Goal: Information Seeking & Learning: Understand process/instructions

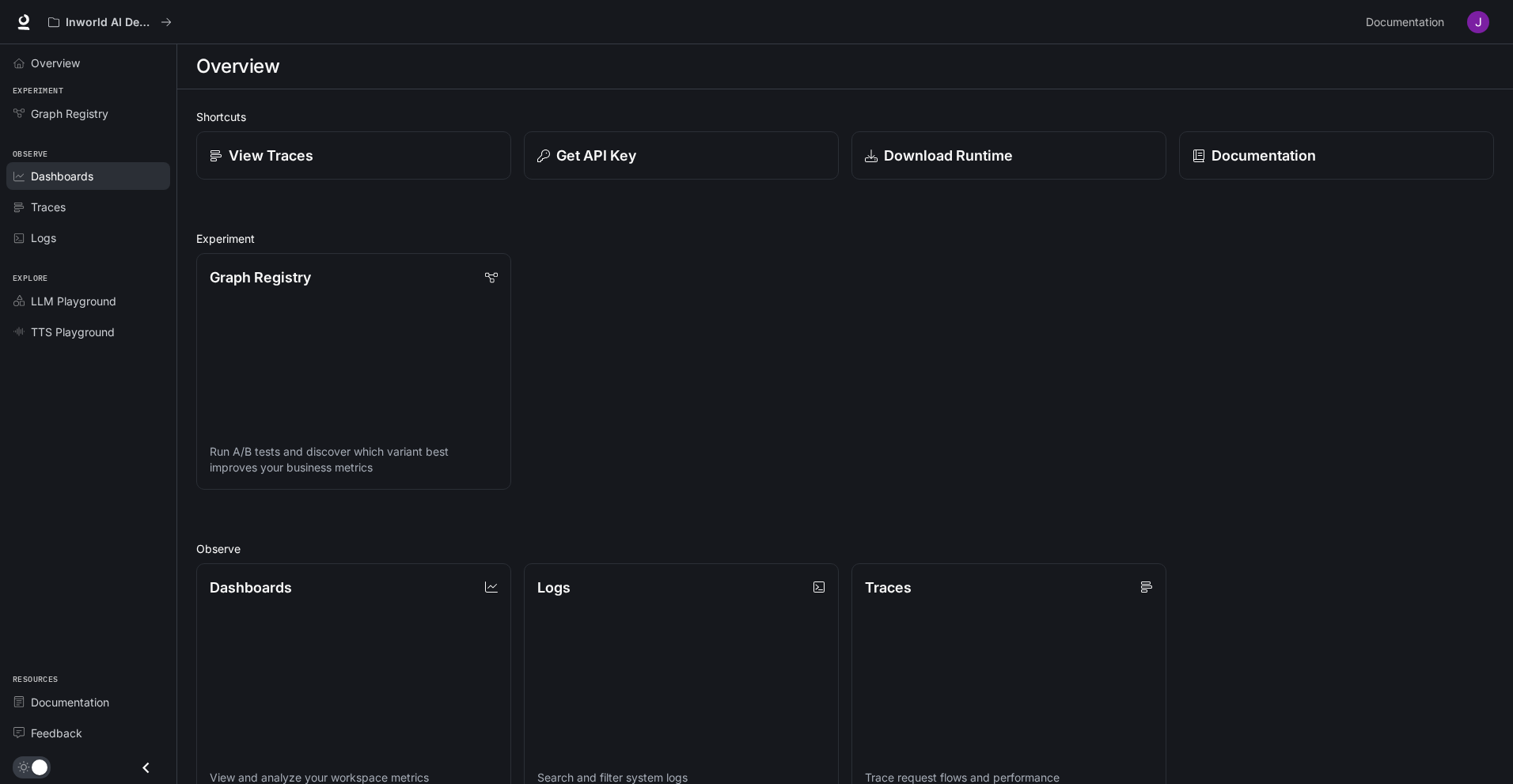
click at [114, 174] on div "Dashboards" at bounding box center [97, 176] width 132 height 16
click at [680, 174] on button "Get API Key" at bounding box center [681, 156] width 318 height 49
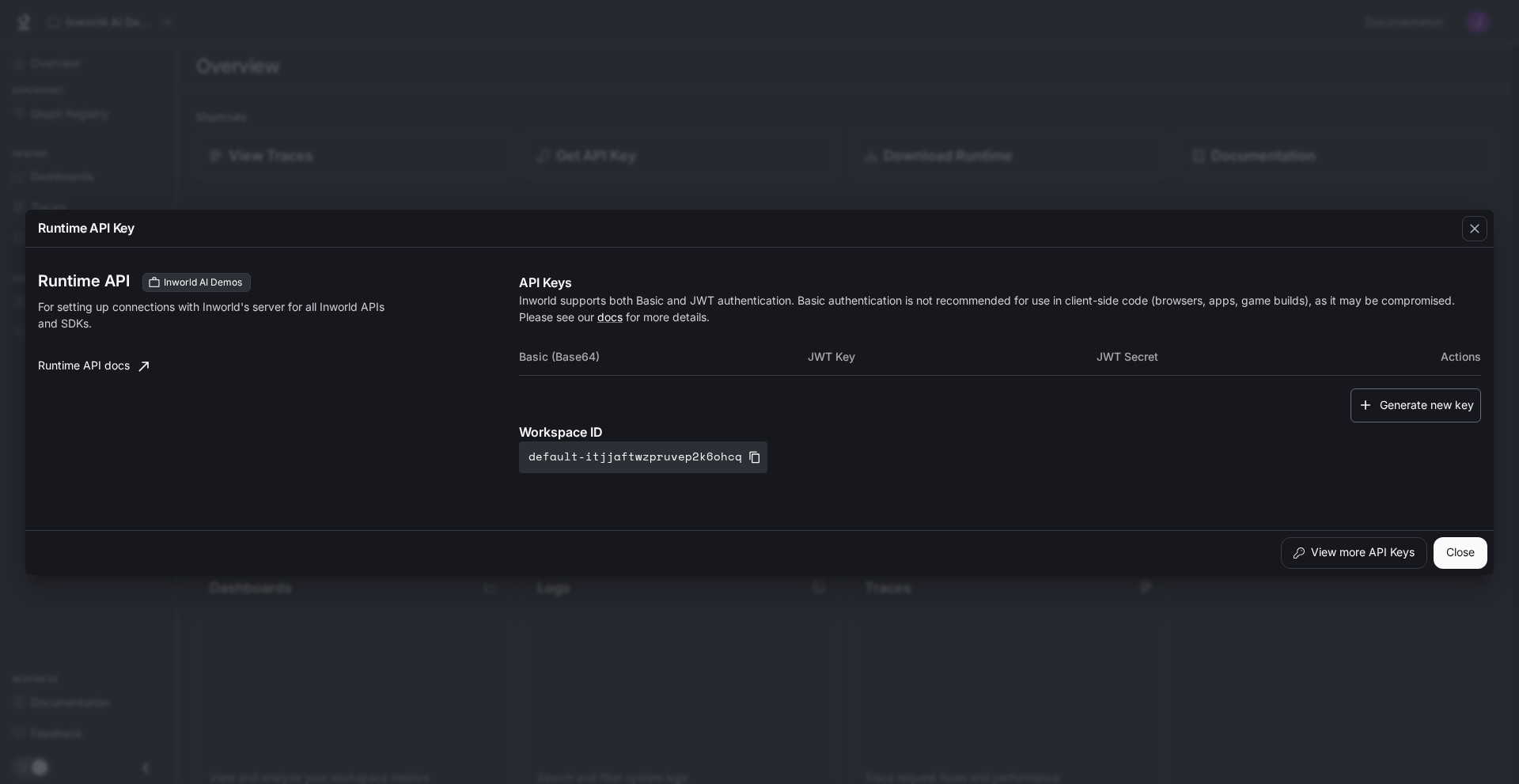
click at [1409, 415] on button "Generate new key" at bounding box center [1415, 405] width 131 height 34
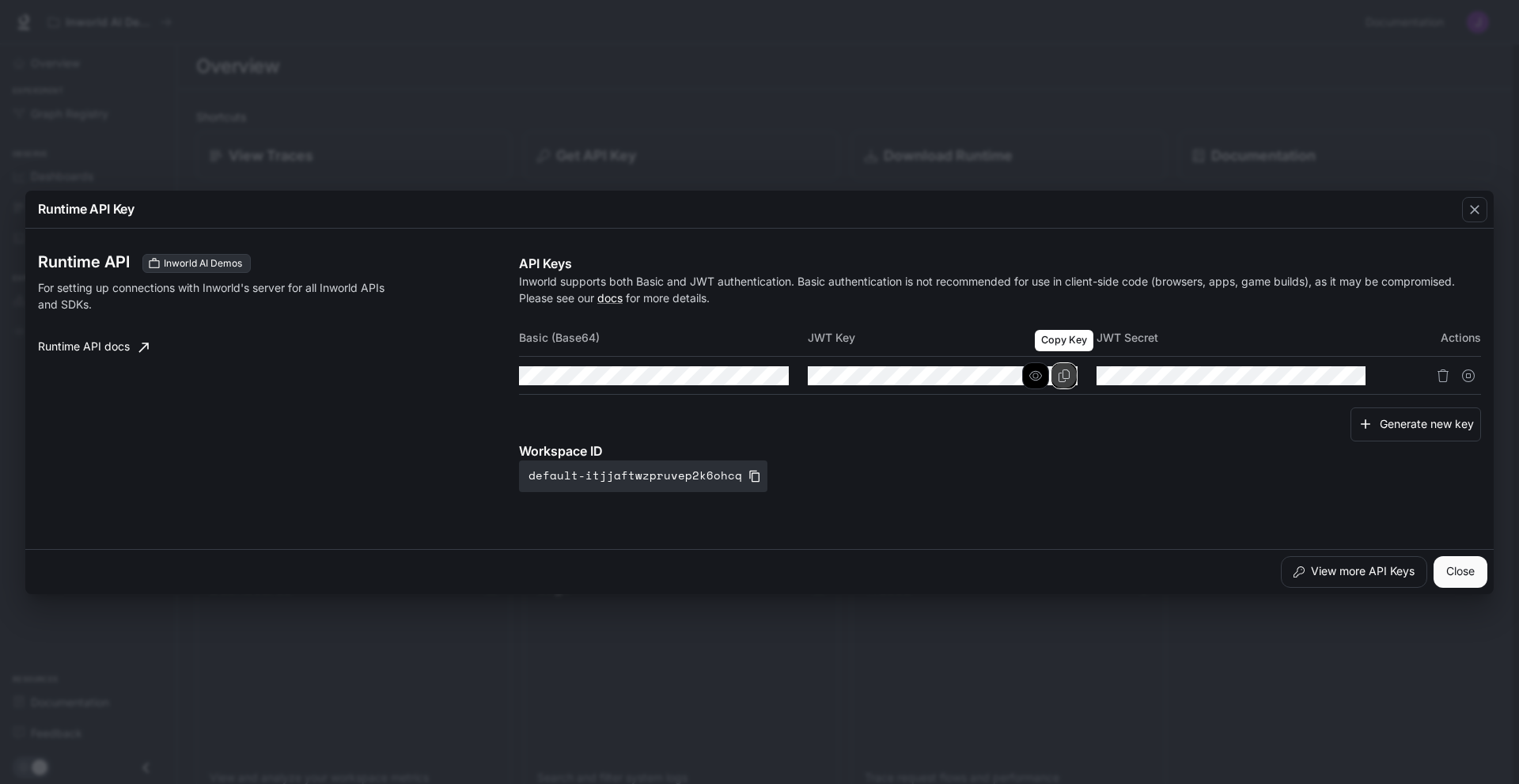
click at [1059, 380] on icon "Copy Key" at bounding box center [1064, 376] width 13 height 13
click at [1247, 503] on div "Runtime API Inworld AI Demos For setting up connections with Inworld's server f…" at bounding box center [759, 389] width 1443 height 308
click at [1328, 375] on icon "button" at bounding box center [1324, 376] width 13 height 13
click at [1349, 380] on icon "Copy Secret" at bounding box center [1352, 376] width 13 height 13
click at [1045, 376] on button "button" at bounding box center [1035, 375] width 27 height 27
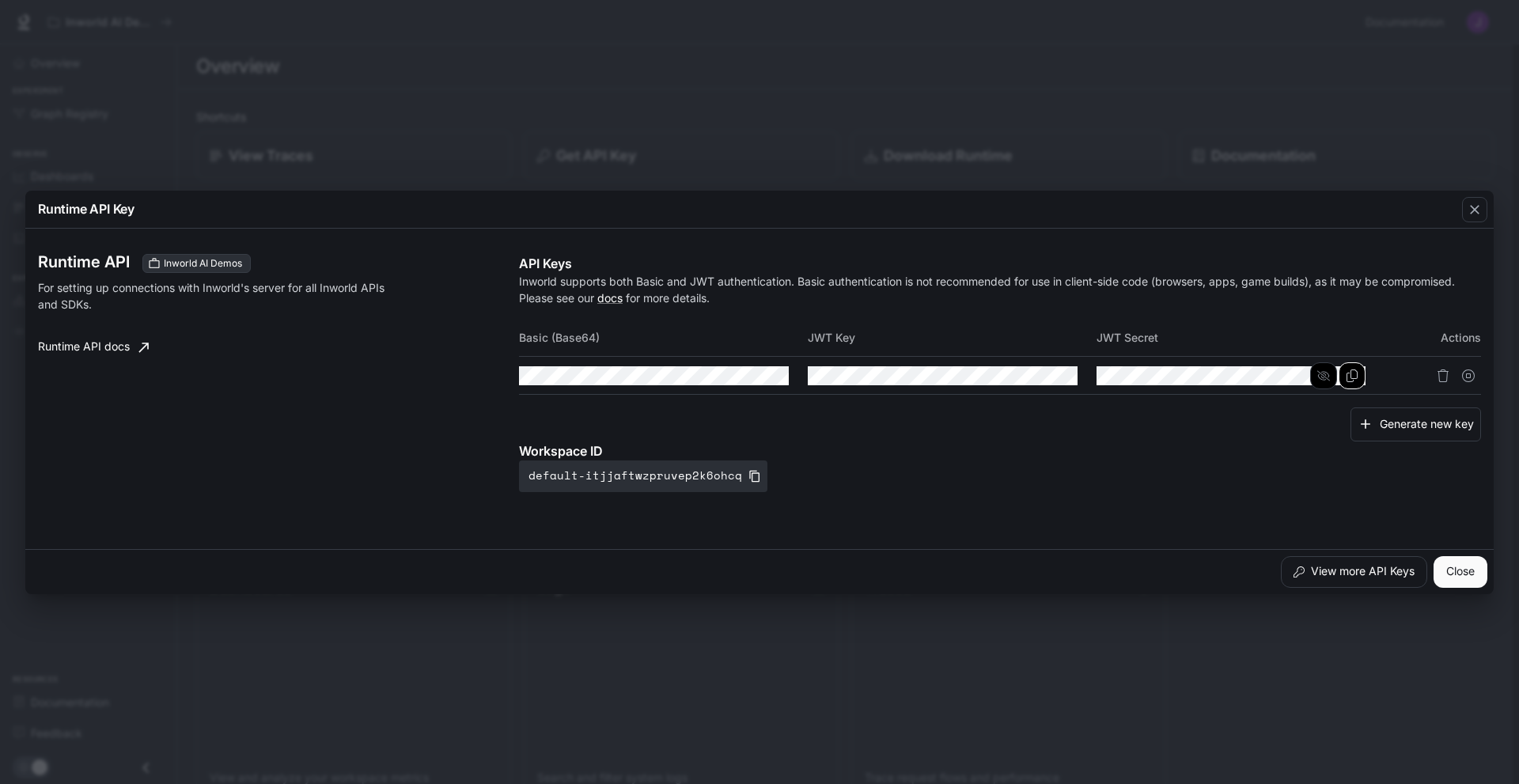
click at [1266, 480] on div "Workspace ID default-itjjaftwzpruvep2k6ohcq" at bounding box center [1000, 466] width 962 height 50
click at [1392, 576] on button "View more API Keys" at bounding box center [1354, 572] width 146 height 32
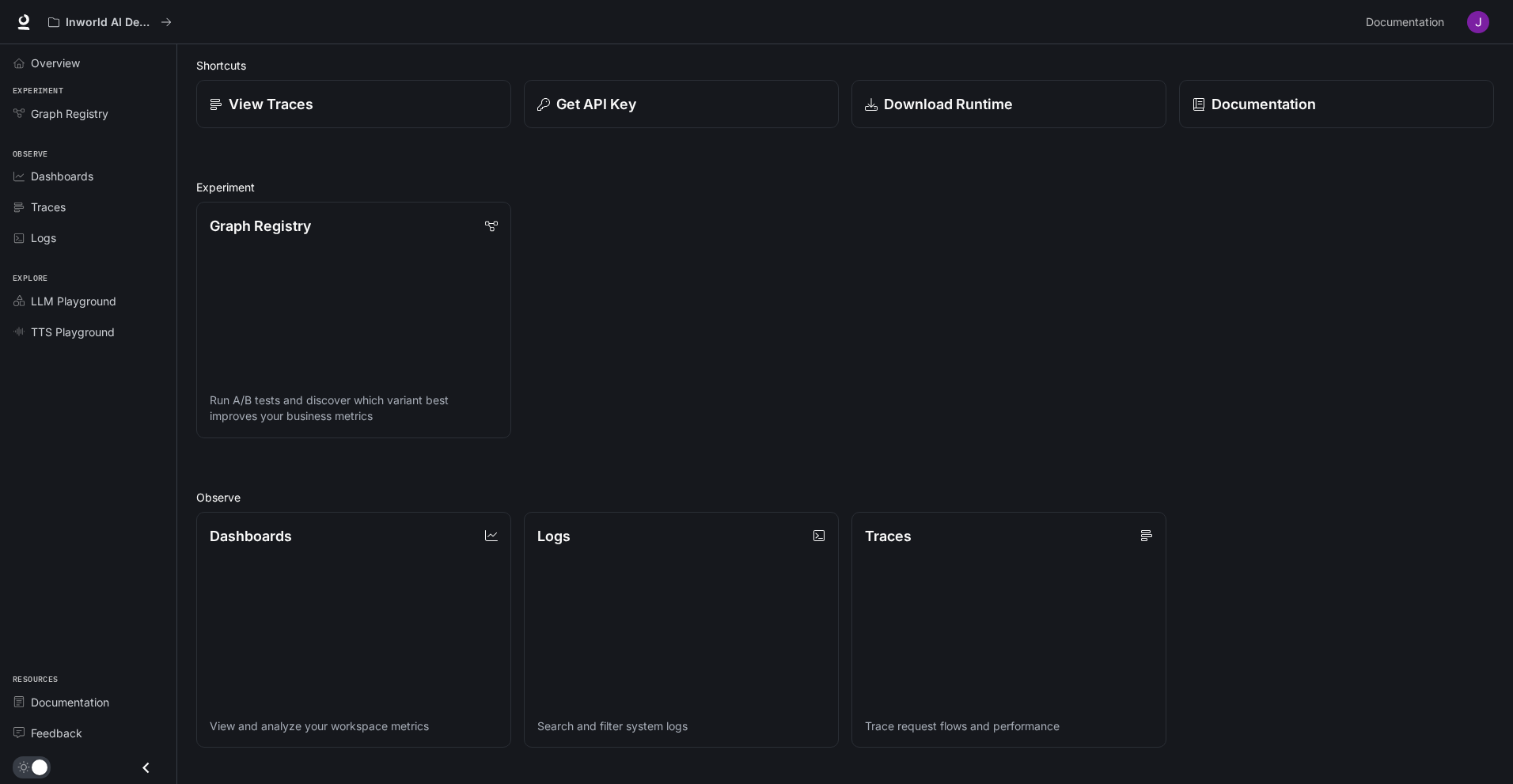
scroll to position [79, 0]
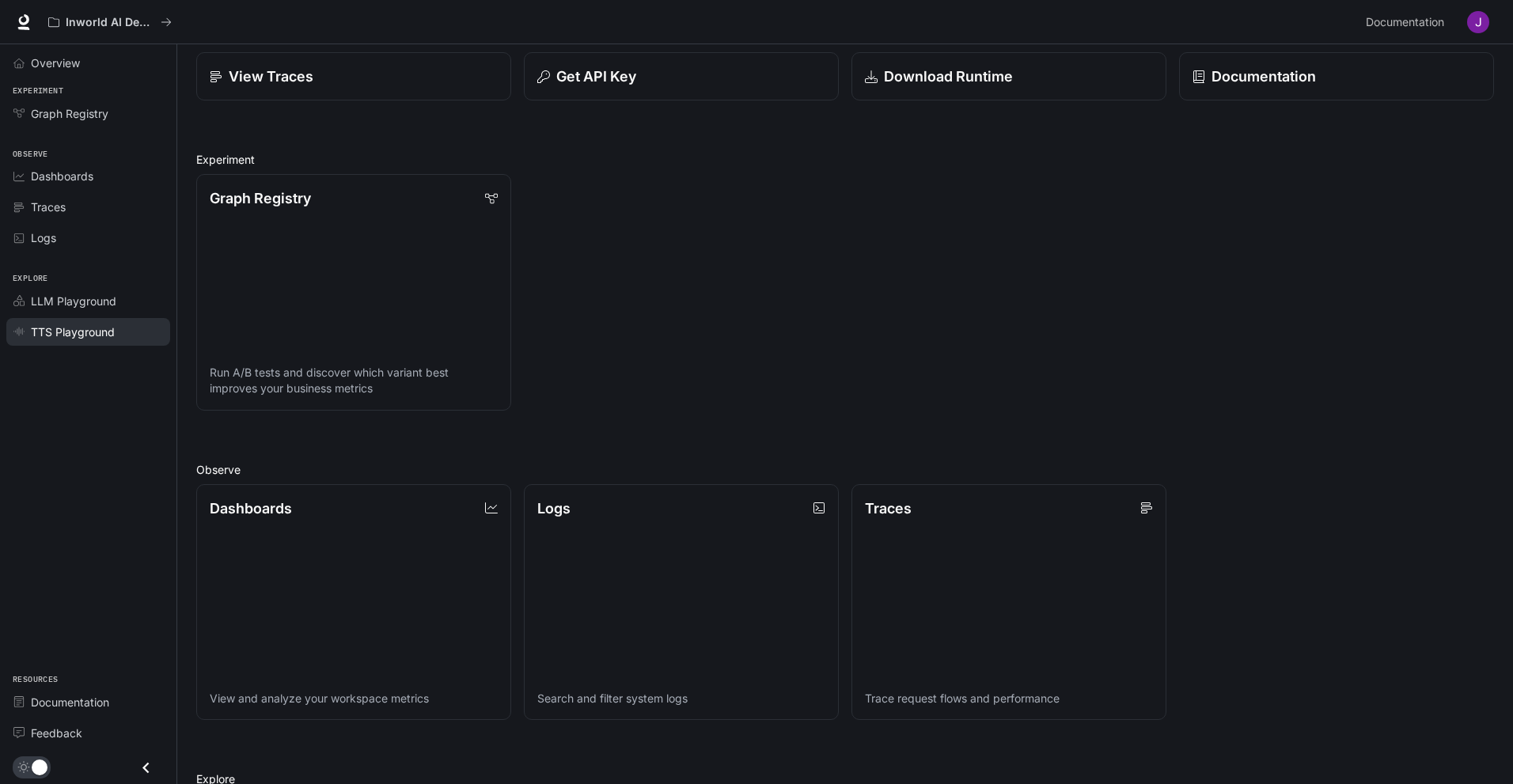
click at [115, 319] on link "TTS Playground" at bounding box center [88, 332] width 164 height 28
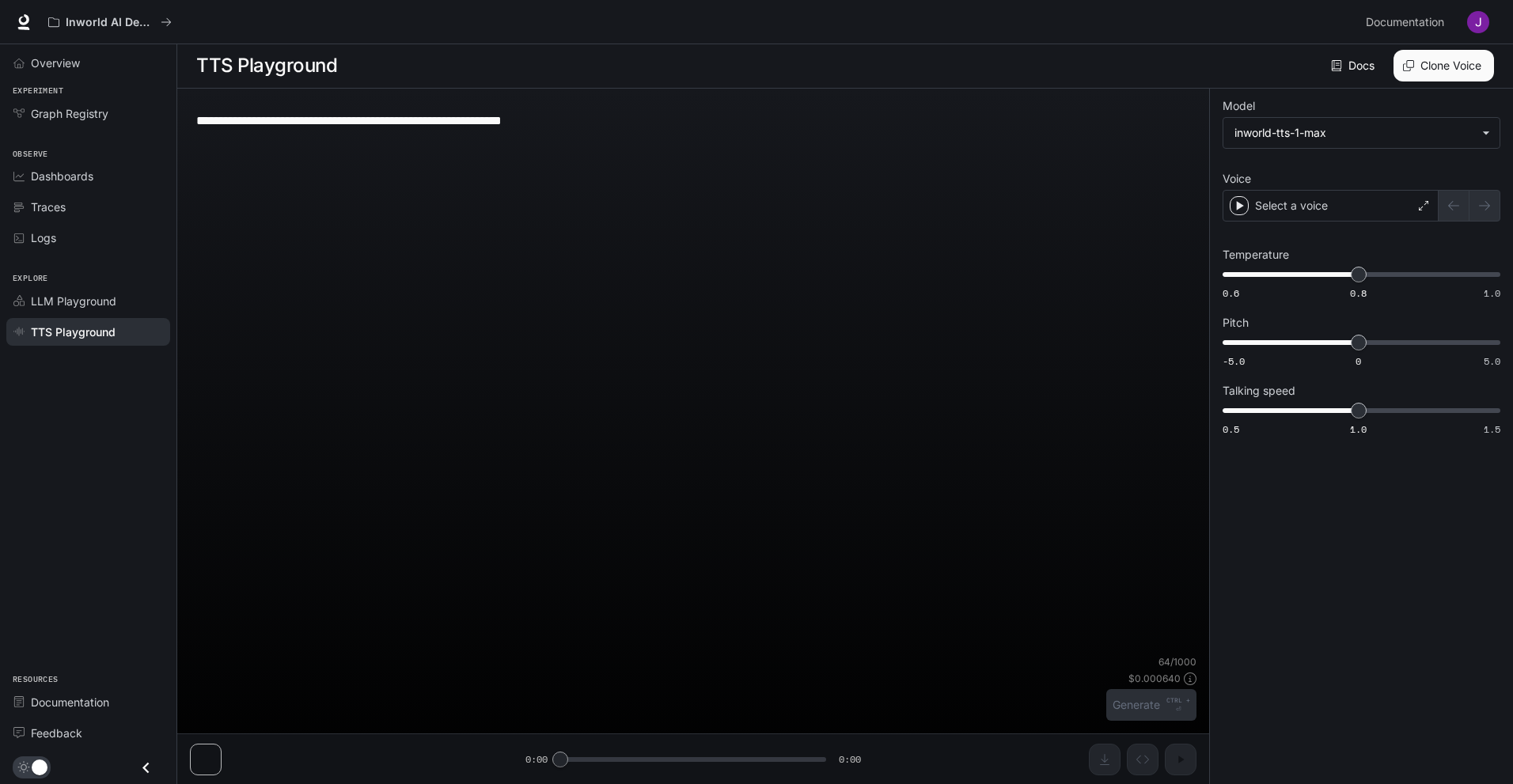
scroll to position [1, 0]
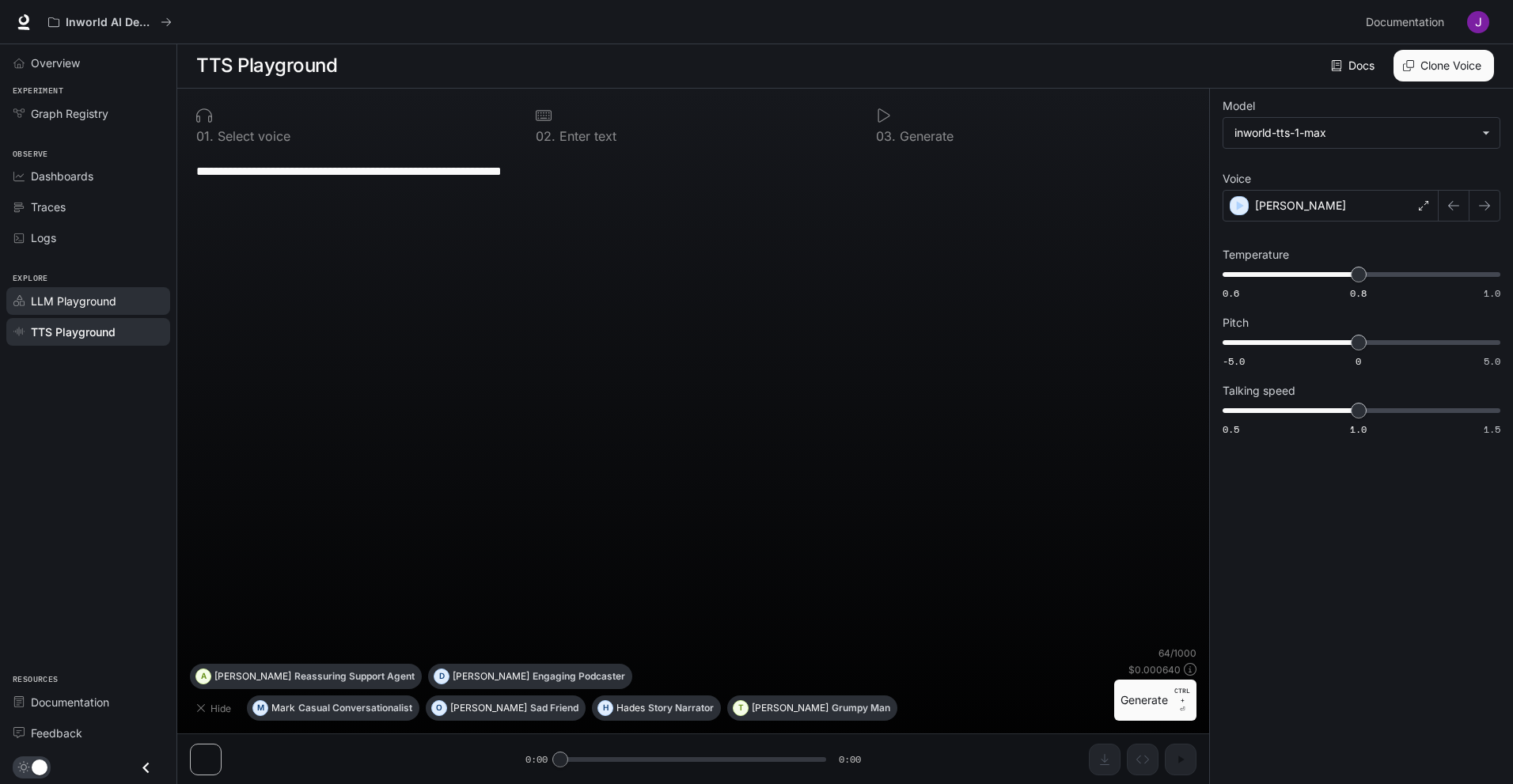
click at [97, 296] on span "LLM Playground" at bounding box center [73, 301] width 85 height 16
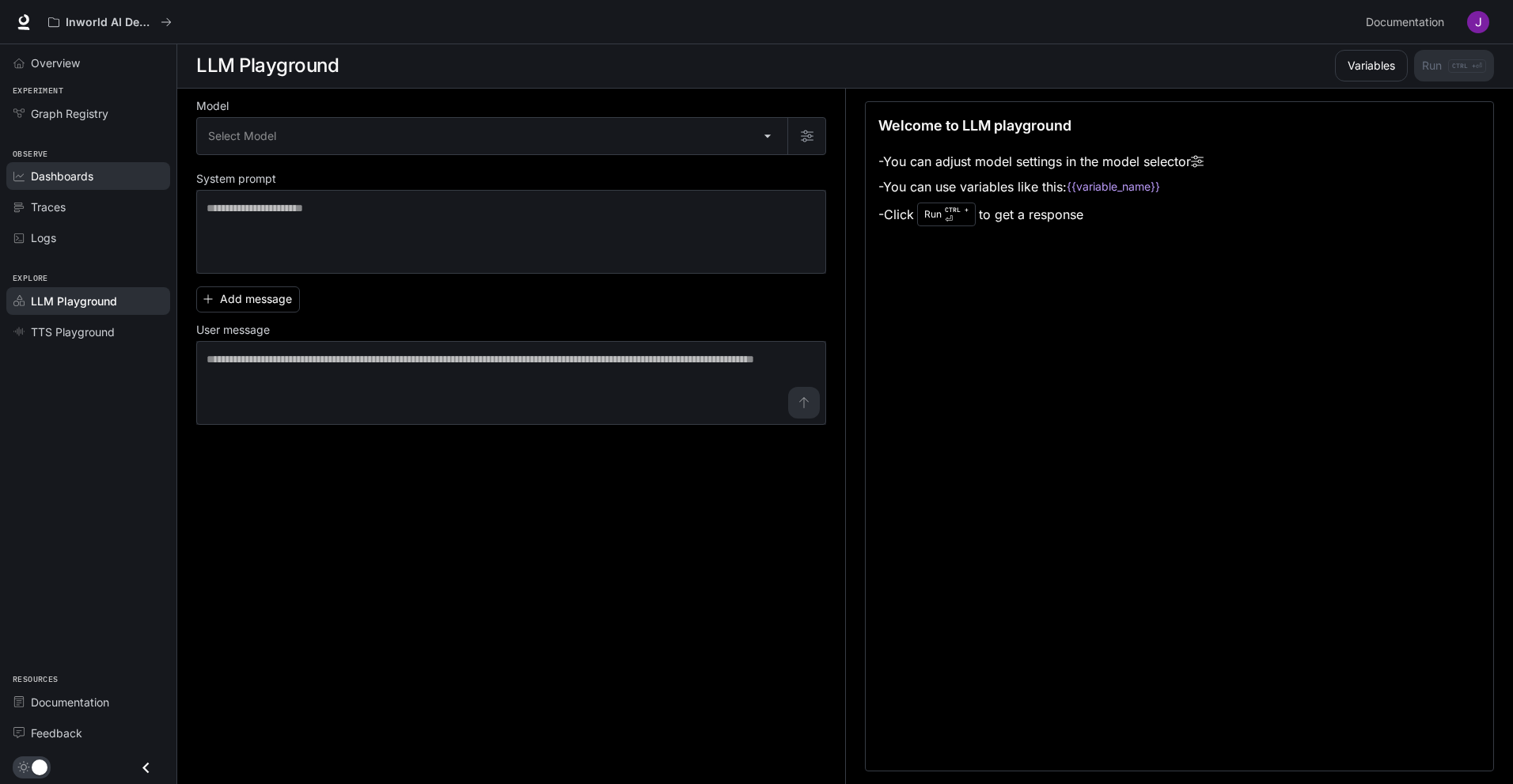
click at [91, 182] on span "Dashboards" at bounding box center [62, 176] width 62 height 16
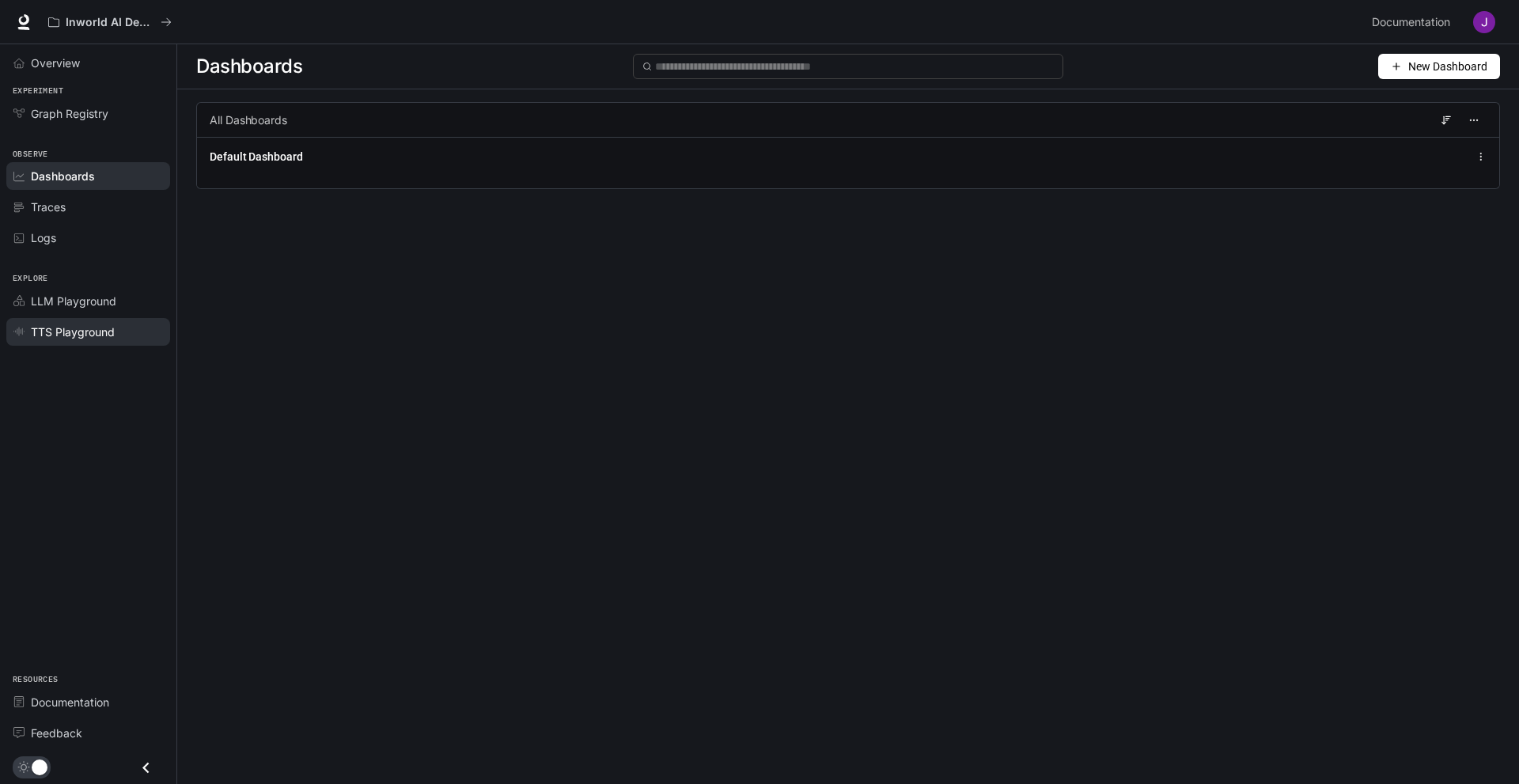
click at [62, 324] on span "TTS Playground" at bounding box center [72, 332] width 84 height 16
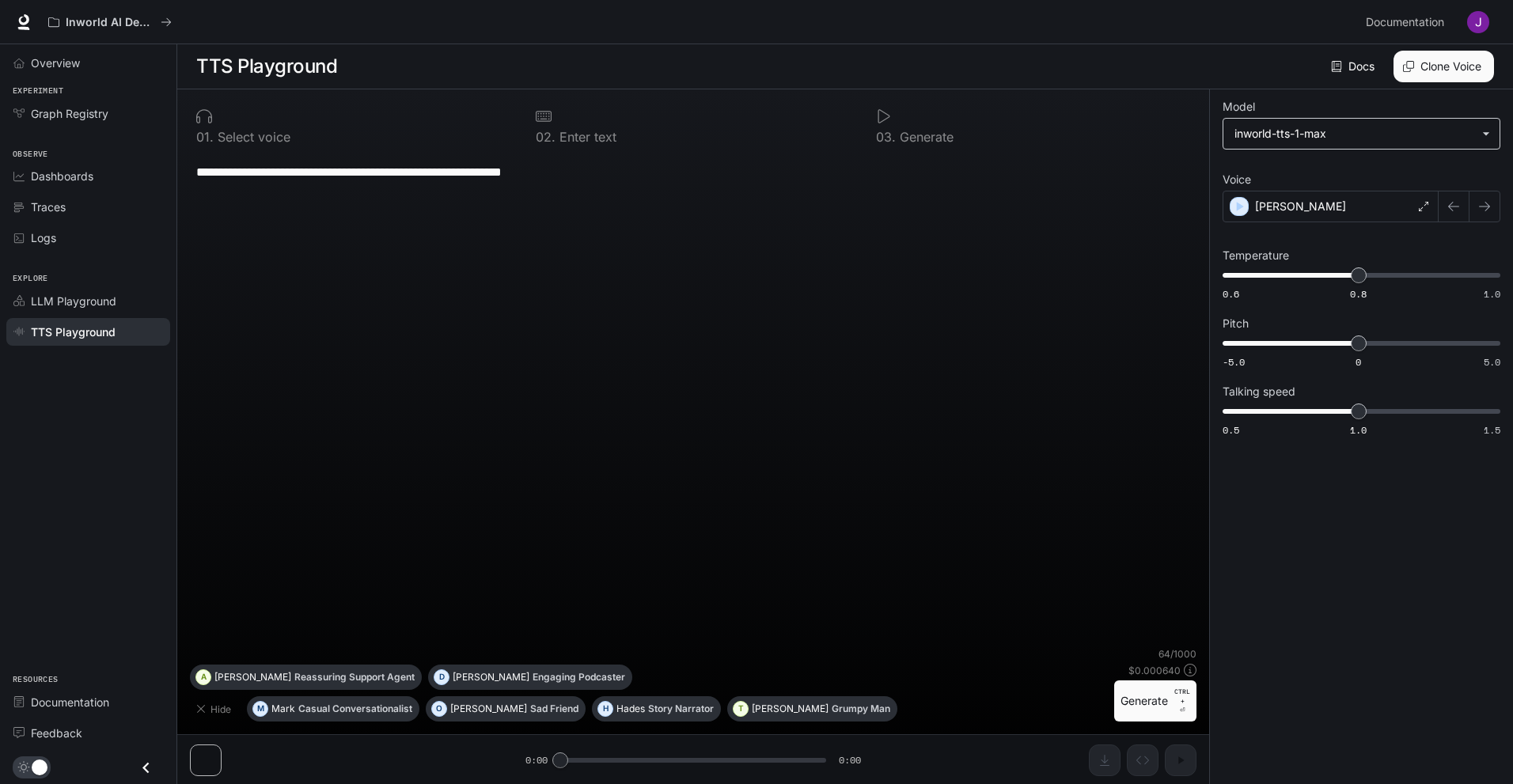
click at [1426, 139] on body "**********" at bounding box center [756, 392] width 1513 height 785
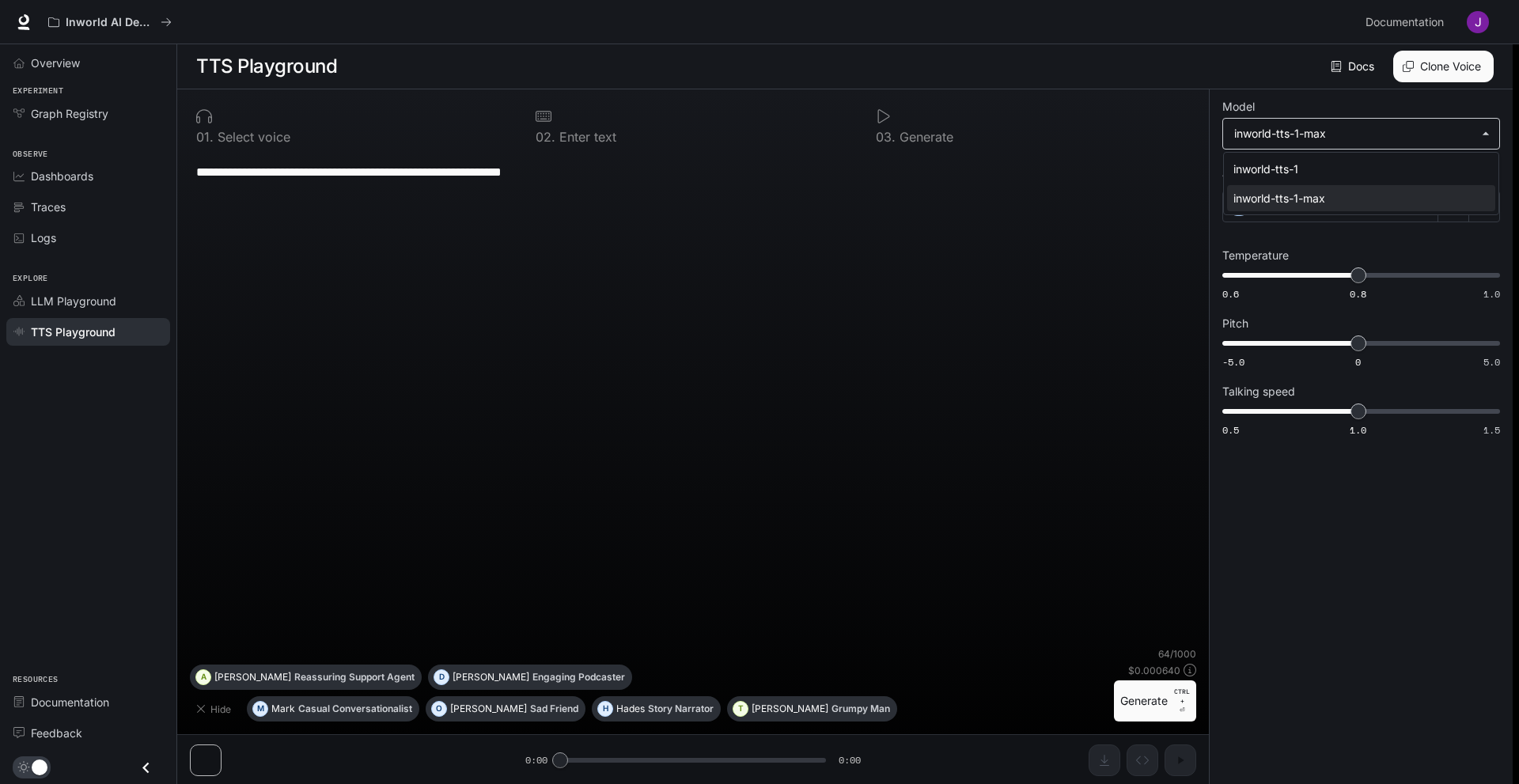
click at [1426, 139] on div at bounding box center [759, 392] width 1519 height 784
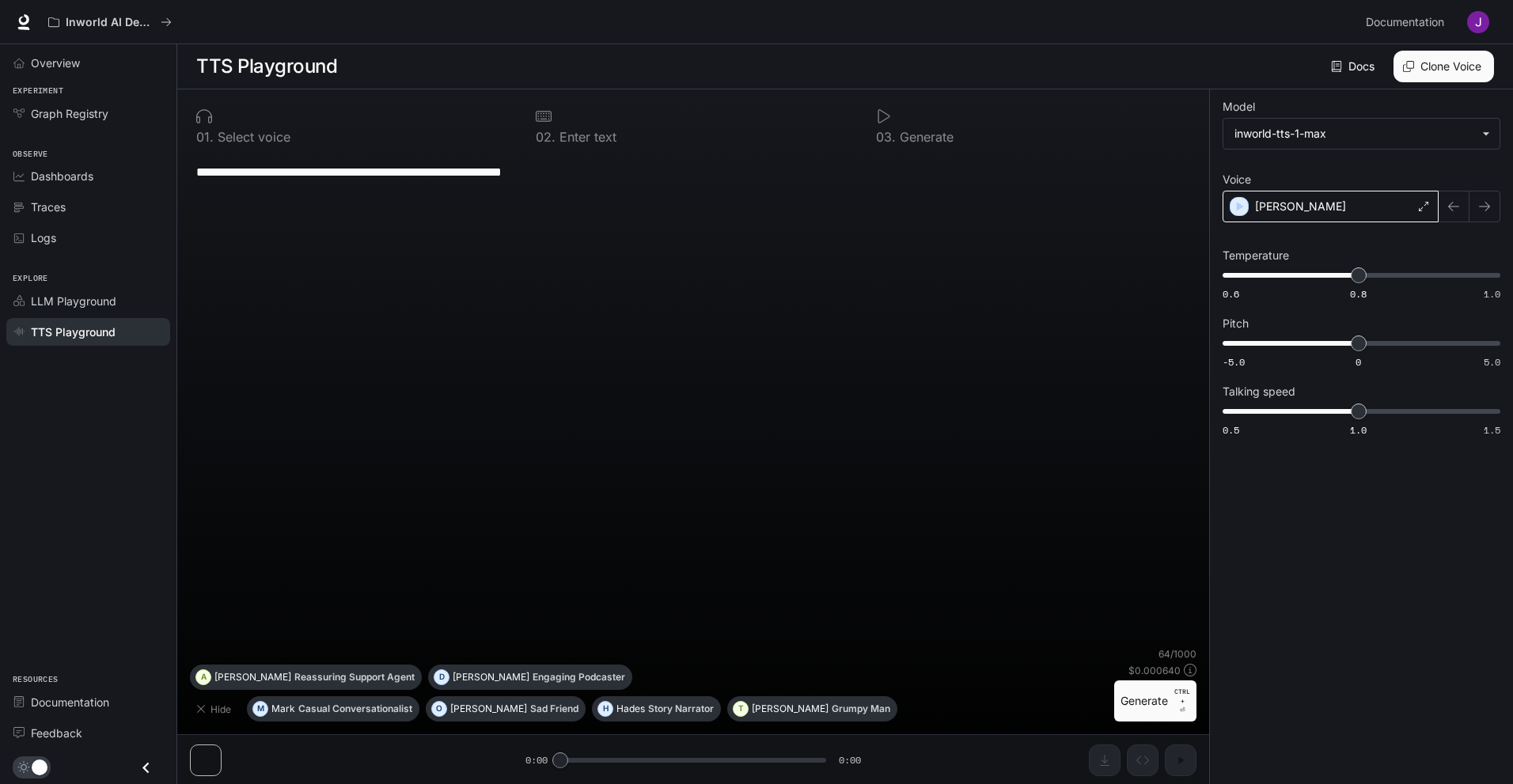
click at [1389, 203] on div "[PERSON_NAME]" at bounding box center [1330, 206] width 216 height 32
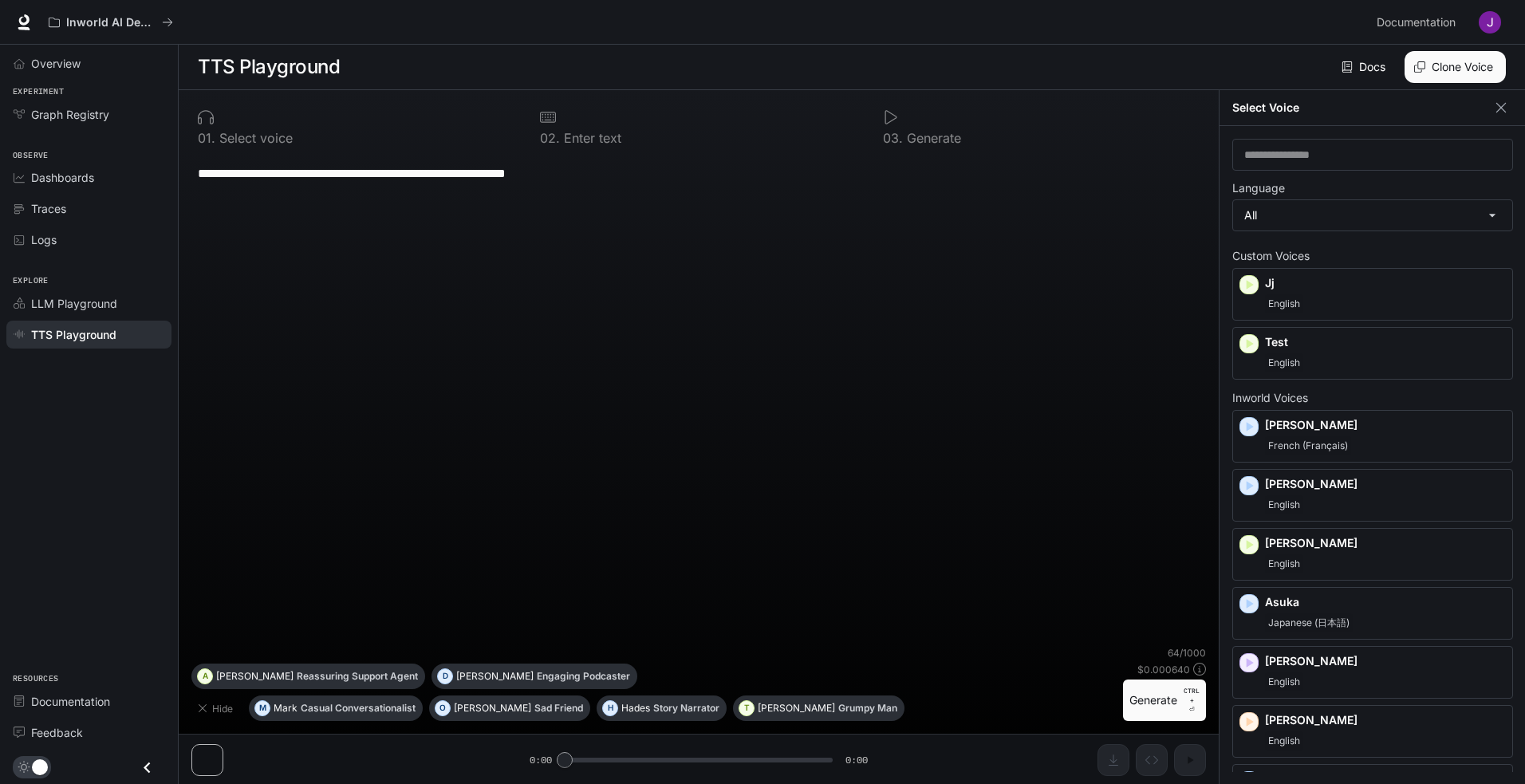
click at [691, 309] on div "**********" at bounding box center [698, 400] width 1015 height 492
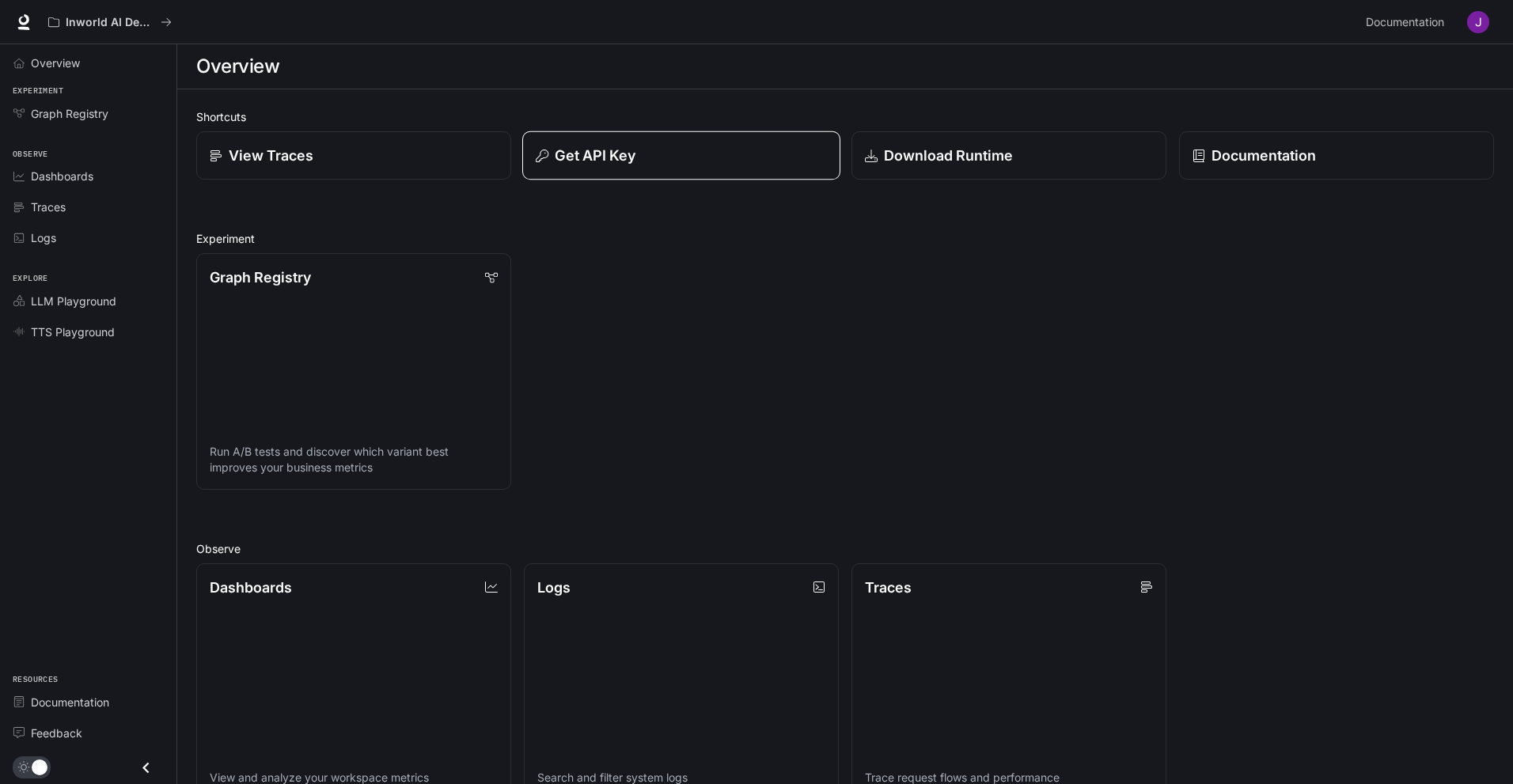
click at [568, 152] on p "Get API Key" at bounding box center [595, 156] width 81 height 21
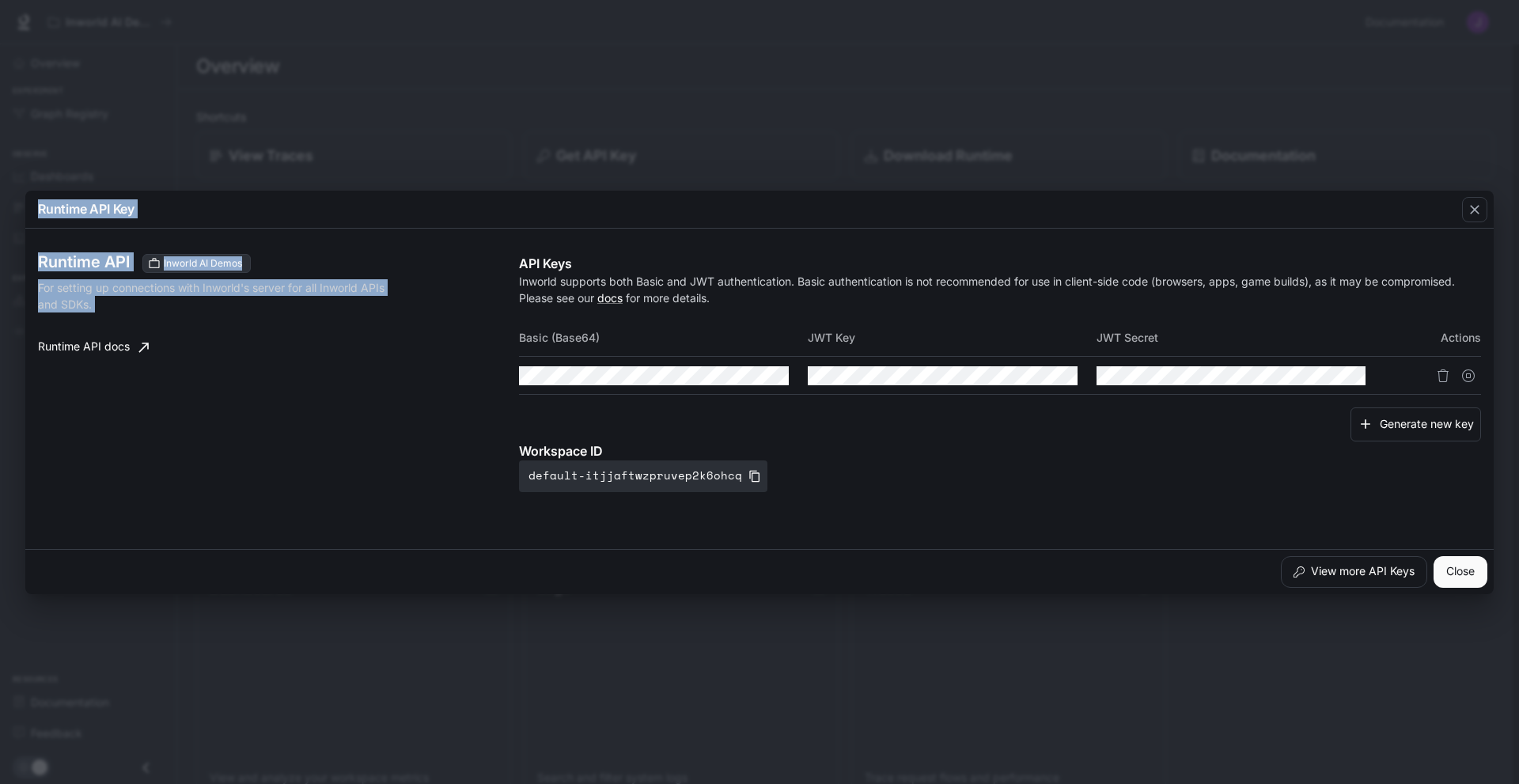
drag, startPoint x: 0, startPoint y: 27, endPoint x: 187, endPoint y: 491, distance: 500.3
click at [187, 491] on div "Runtime API Key Runtime API Inworld AI Demos For setting up connections with In…" at bounding box center [759, 392] width 1519 height 784
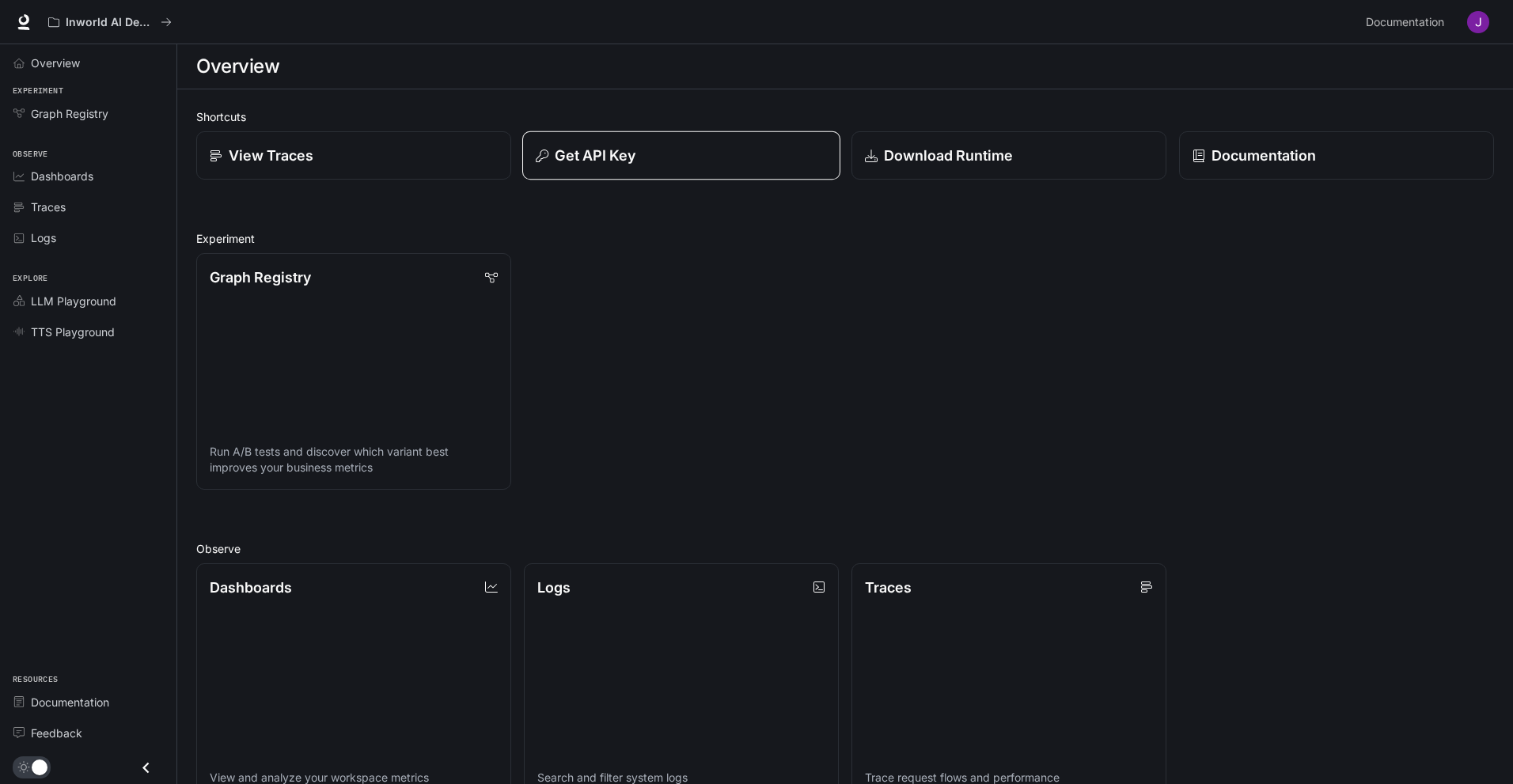
click at [735, 143] on button "Get API Key" at bounding box center [681, 156] width 318 height 49
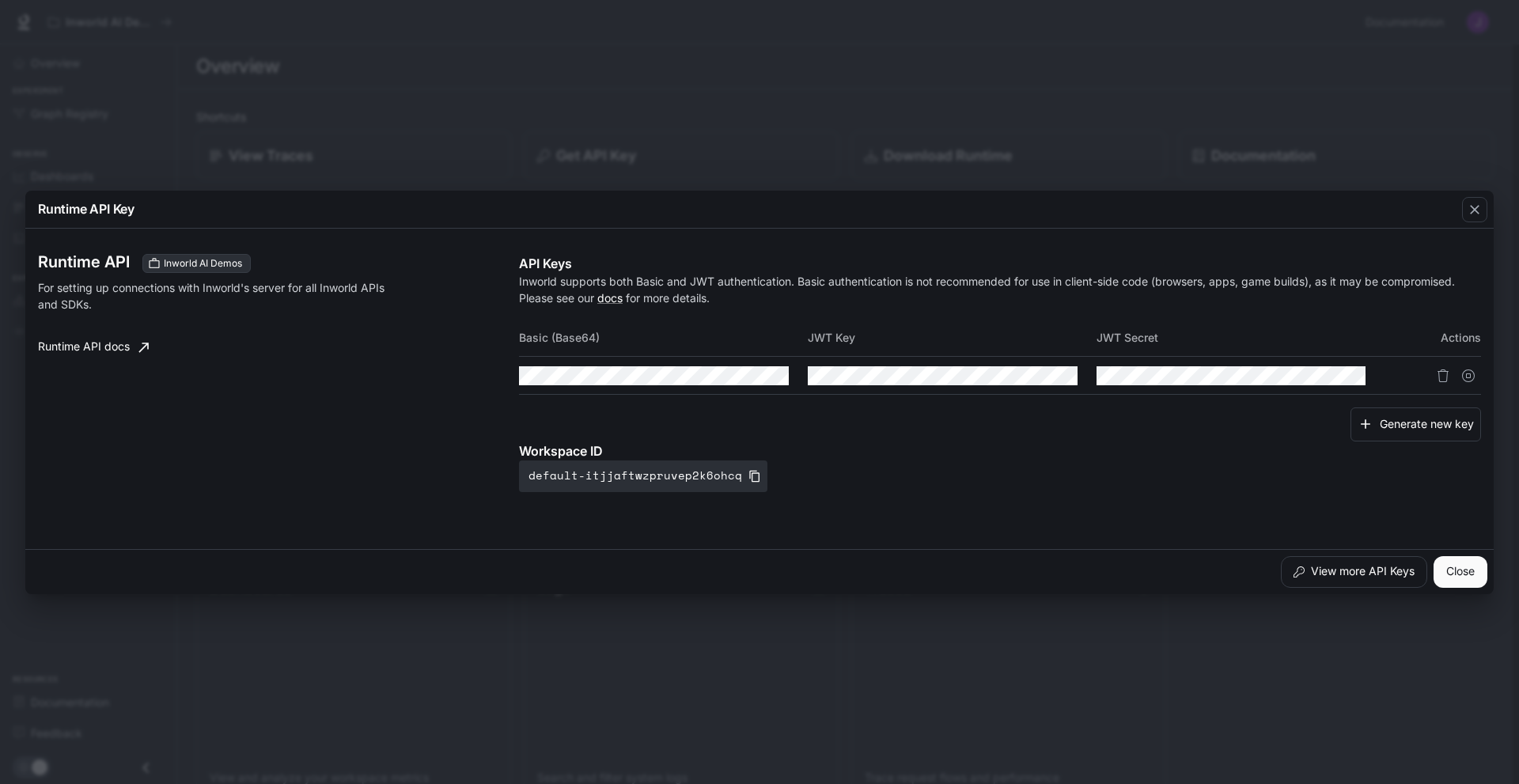
click at [1081, 158] on div "Runtime API Key Runtime API Inworld AI Demos For setting up connections with In…" at bounding box center [759, 392] width 1519 height 784
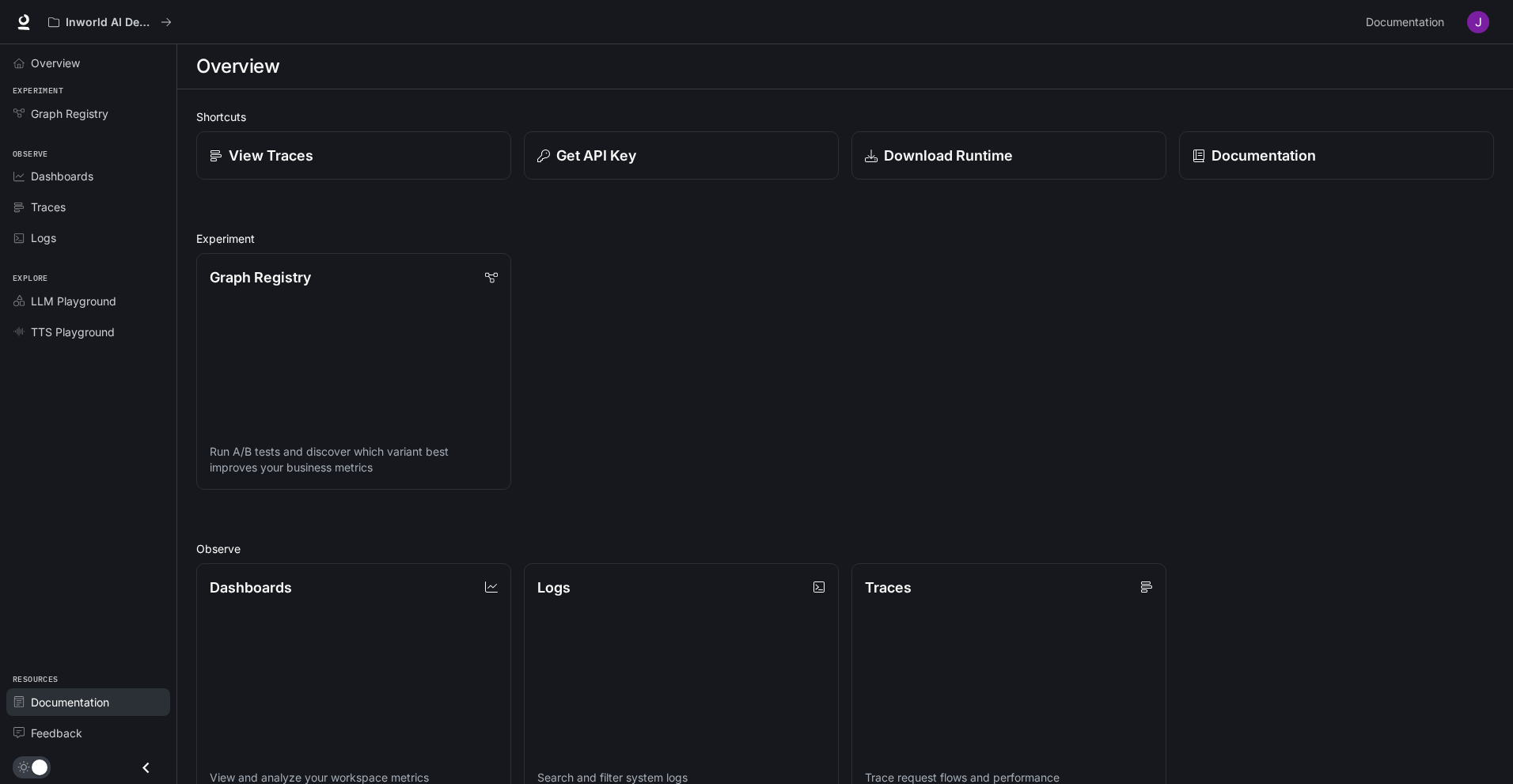
click at [78, 696] on span "Documentation" at bounding box center [70, 702] width 79 height 16
click at [617, 158] on p "Get API Key" at bounding box center [595, 156] width 81 height 21
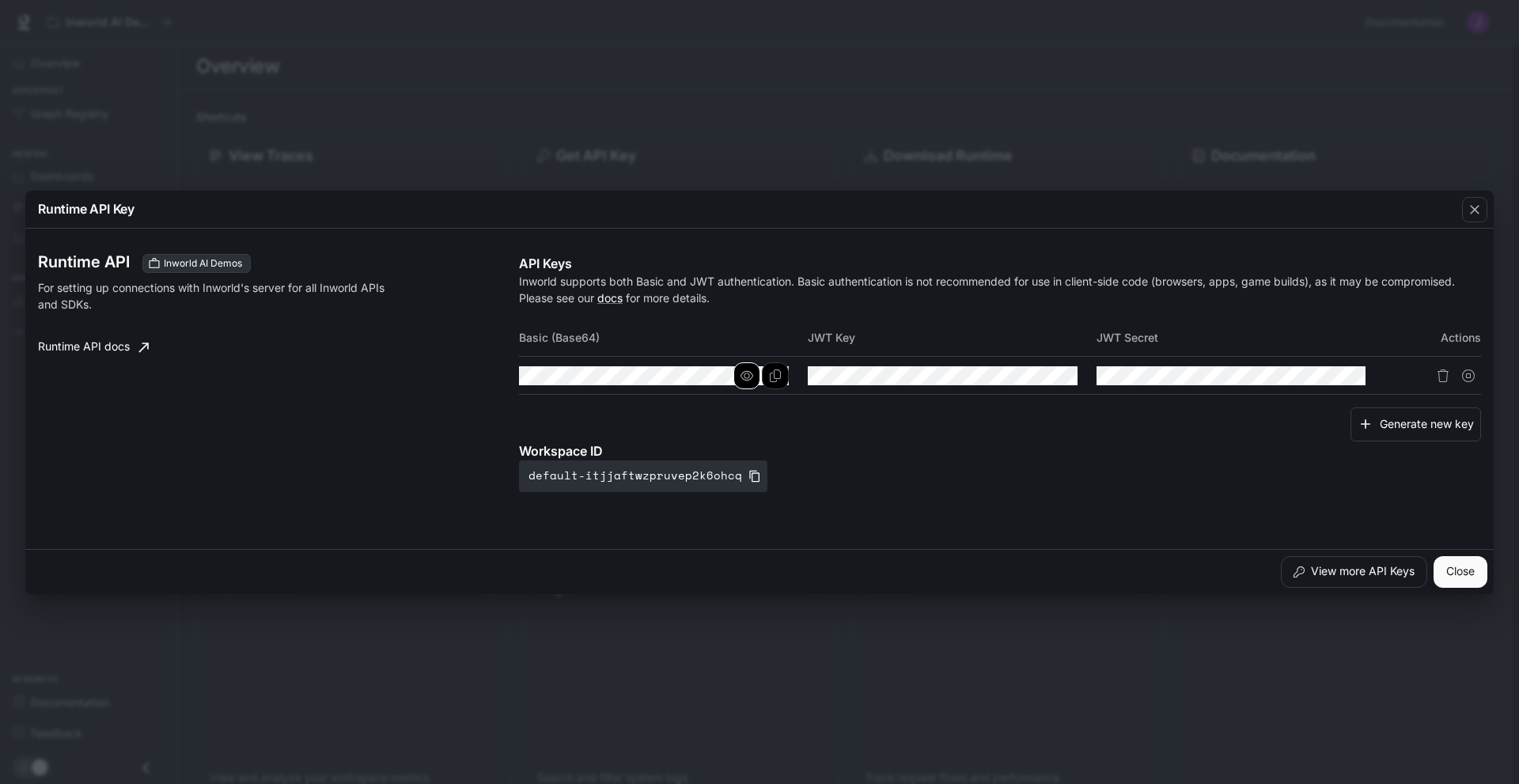
click at [753, 377] on icon "button" at bounding box center [747, 376] width 13 height 13
click at [783, 379] on button "Copy Basic (Base64)" at bounding box center [775, 375] width 27 height 27
click at [1452, 576] on button "Close" at bounding box center [1461, 572] width 54 height 32
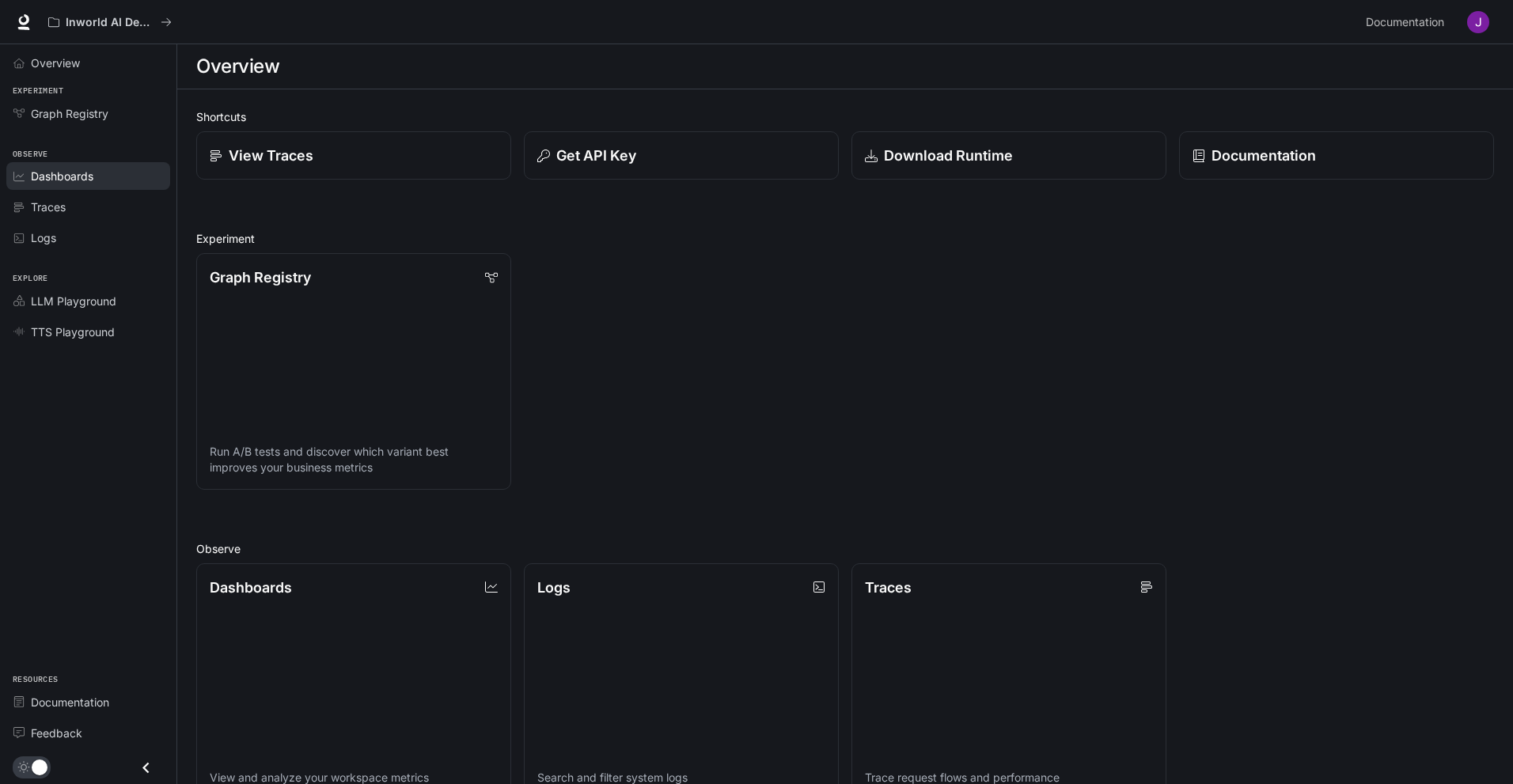
click at [92, 167] on link "Dashboards" at bounding box center [88, 176] width 164 height 28
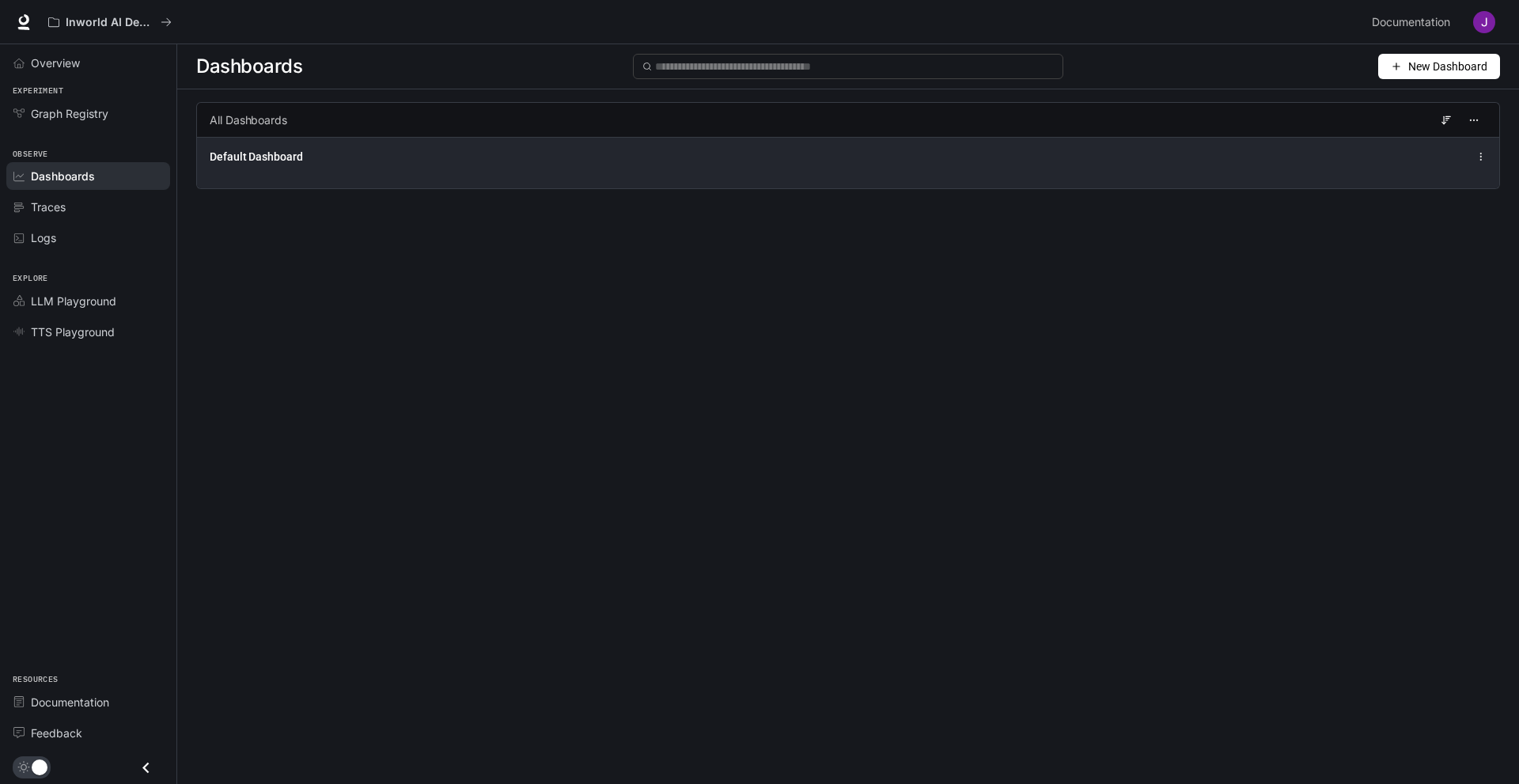
click at [337, 170] on div "Default Dashboard" at bounding box center [848, 162] width 1302 height 51
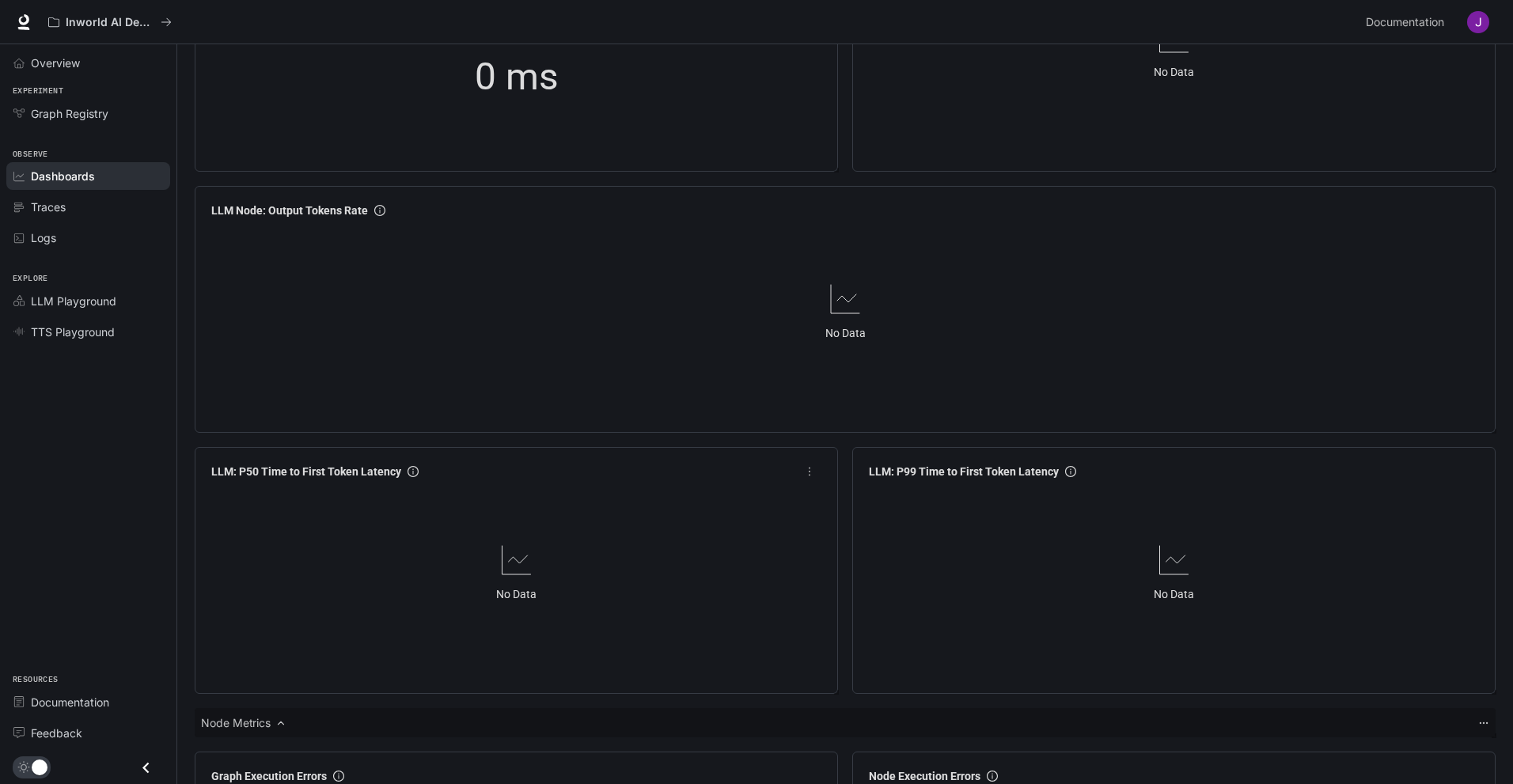
scroll to position [1735, 0]
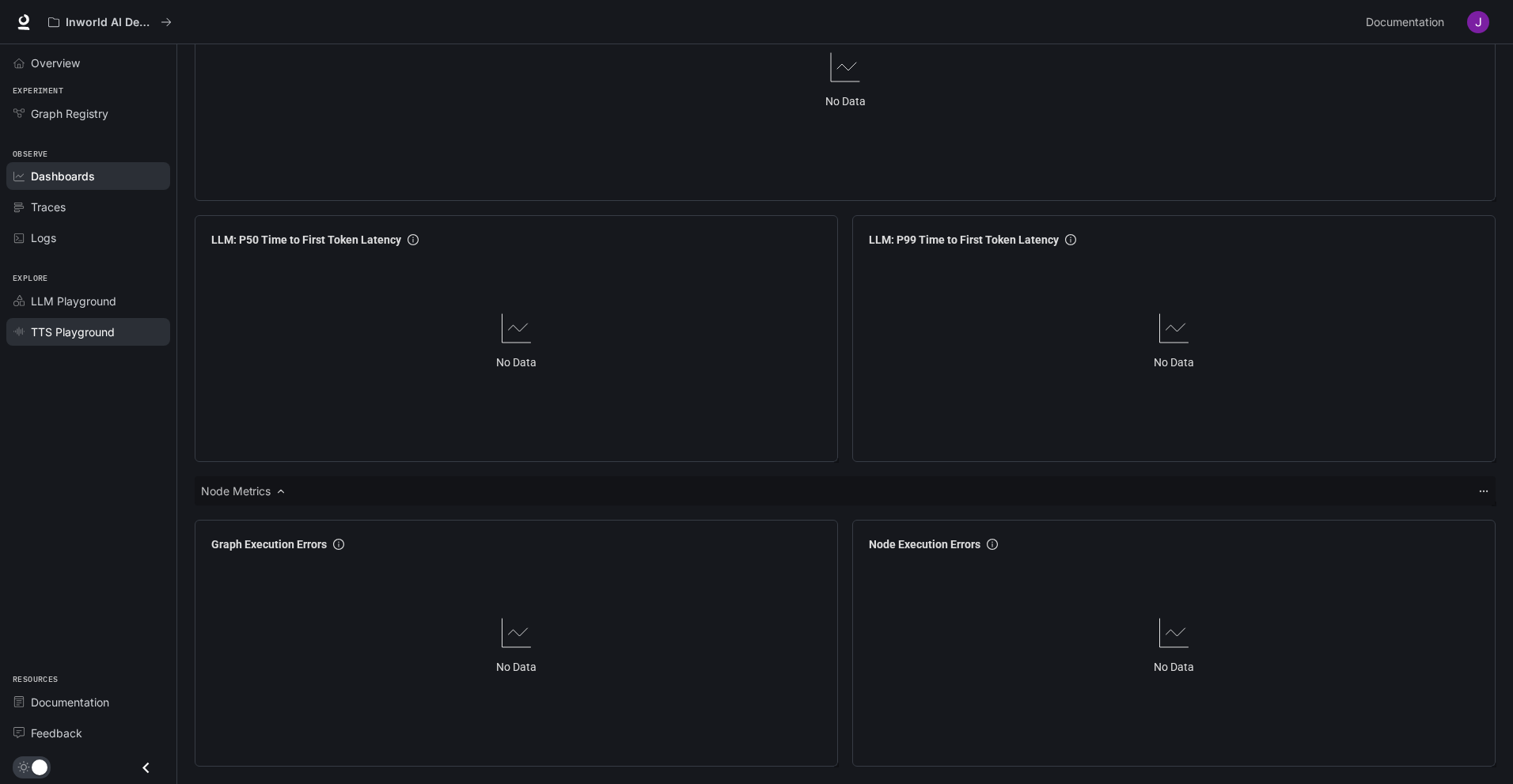
click at [113, 341] on link "TTS Playground" at bounding box center [88, 332] width 164 height 28
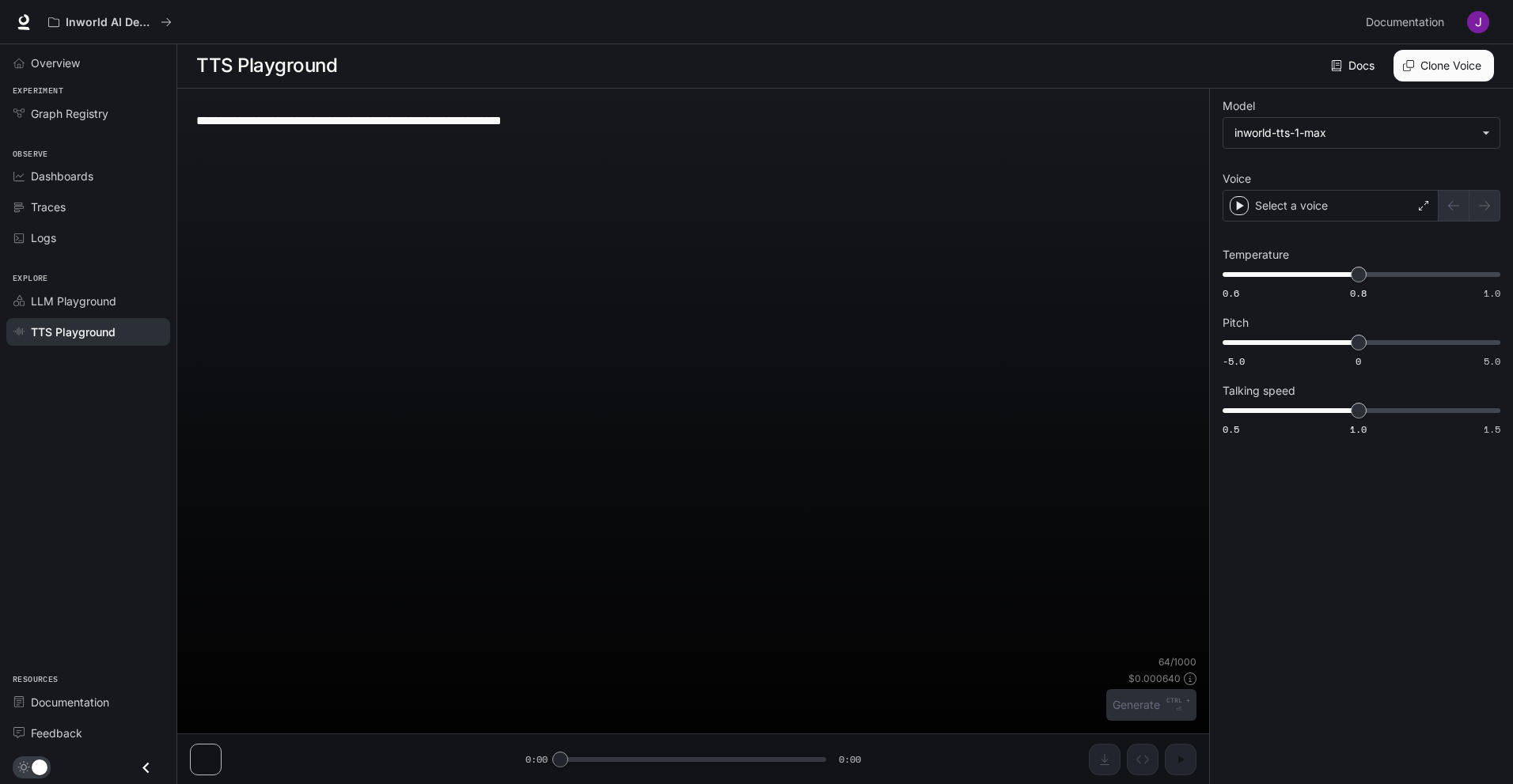
scroll to position [1, 0]
